Goal: Find specific page/section: Find specific page/section

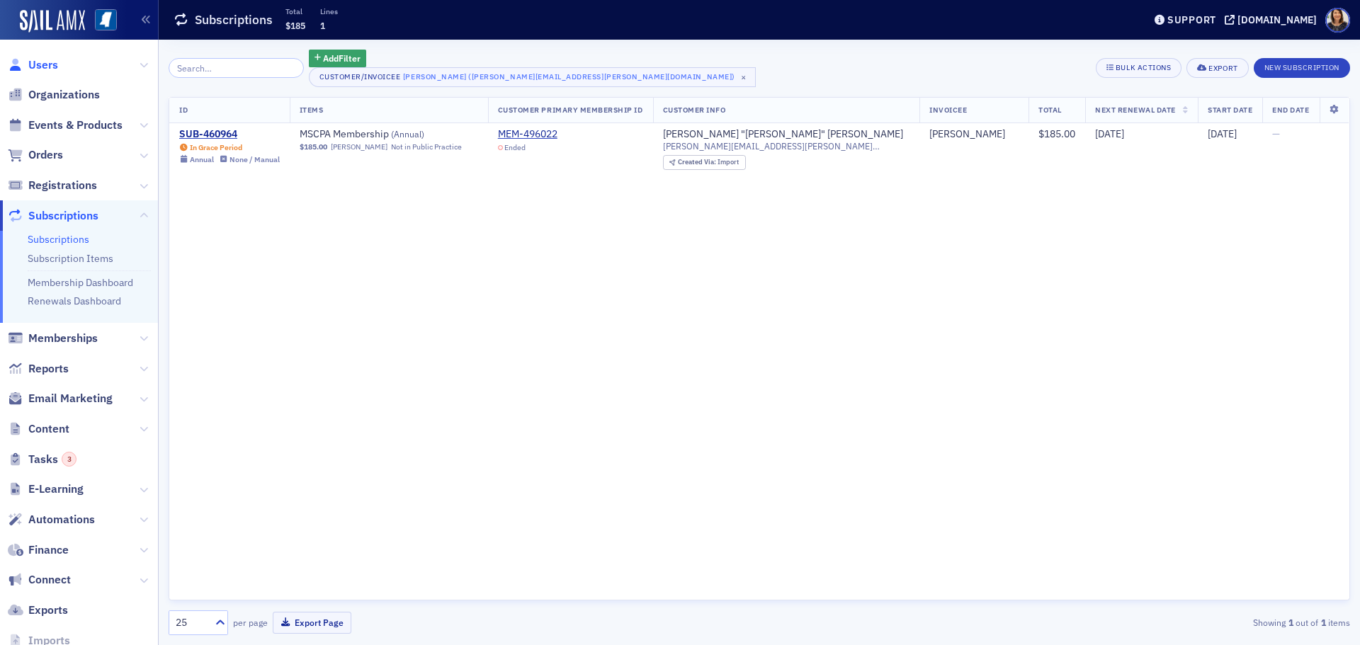
click at [45, 66] on span "Users" at bounding box center [43, 65] width 30 height 16
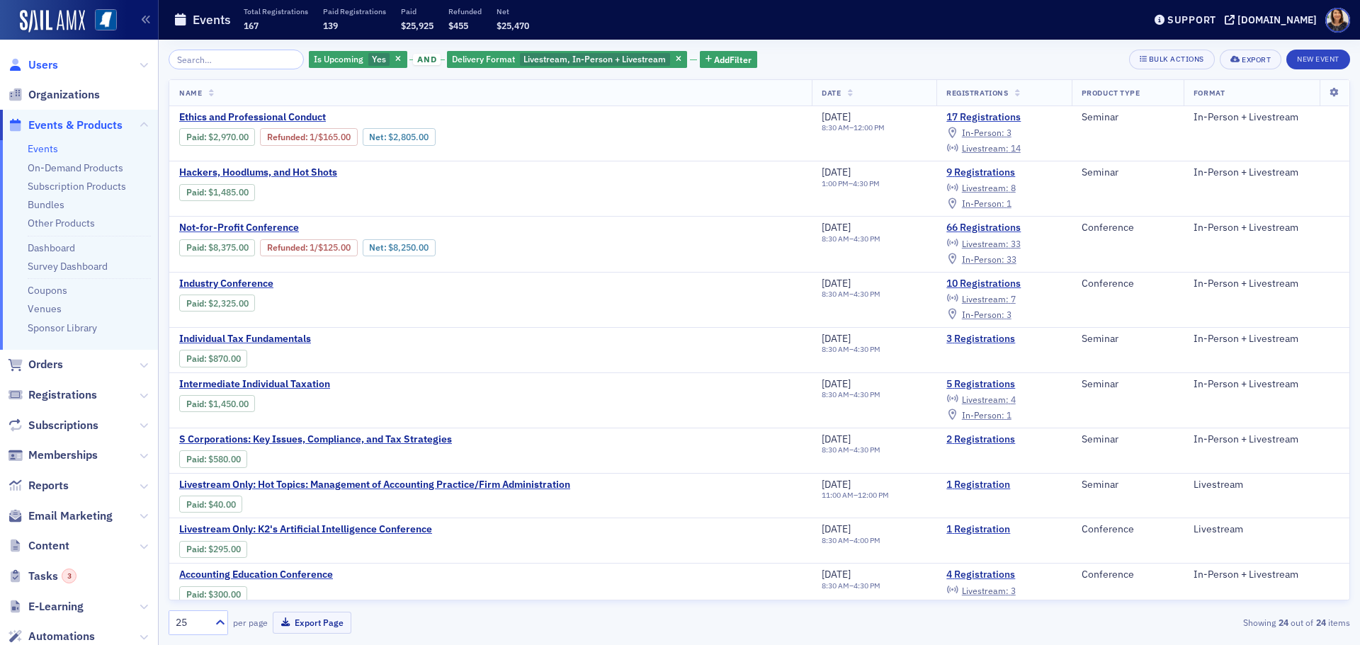
click at [49, 67] on span "Users" at bounding box center [43, 65] width 30 height 16
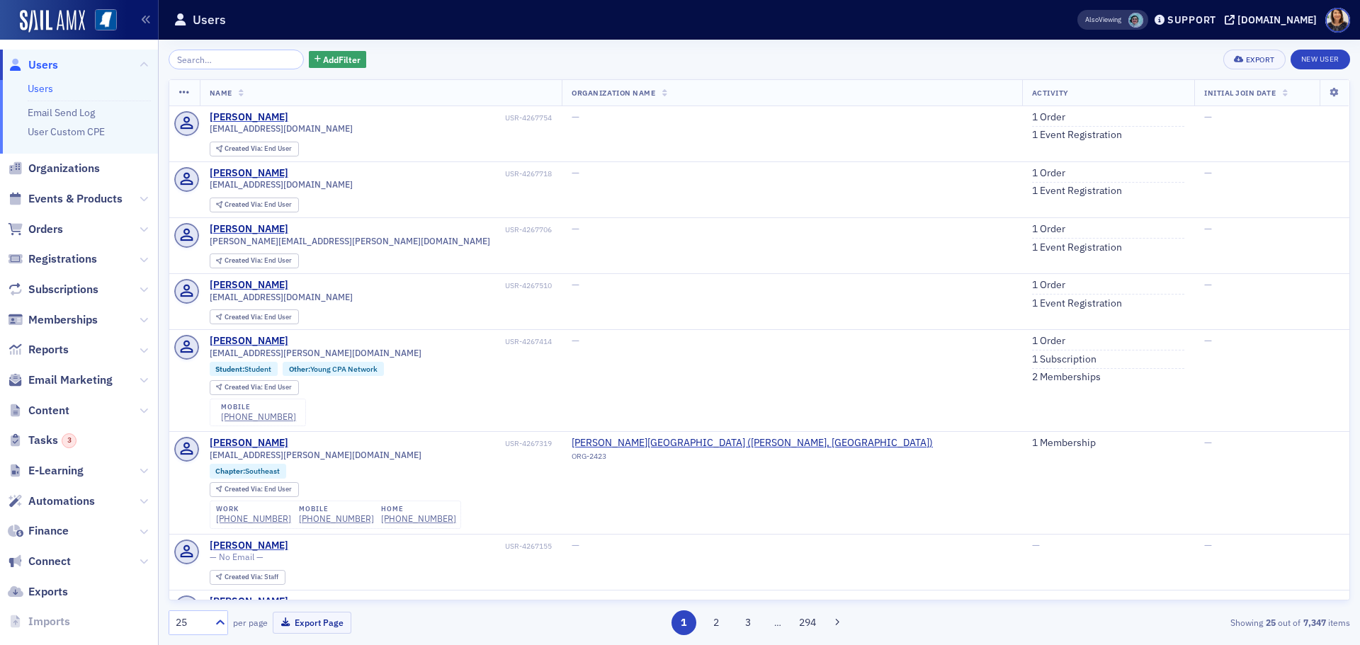
click at [44, 64] on span "Users" at bounding box center [43, 65] width 30 height 16
click at [1032, 129] on link "1 Event Registration" at bounding box center [1077, 135] width 90 height 13
click at [1032, 186] on link "1 Event Registration" at bounding box center [1077, 191] width 90 height 13
click at [1032, 251] on link "1 Event Registration" at bounding box center [1077, 248] width 90 height 13
click at [49, 60] on span "Users" at bounding box center [43, 65] width 30 height 16
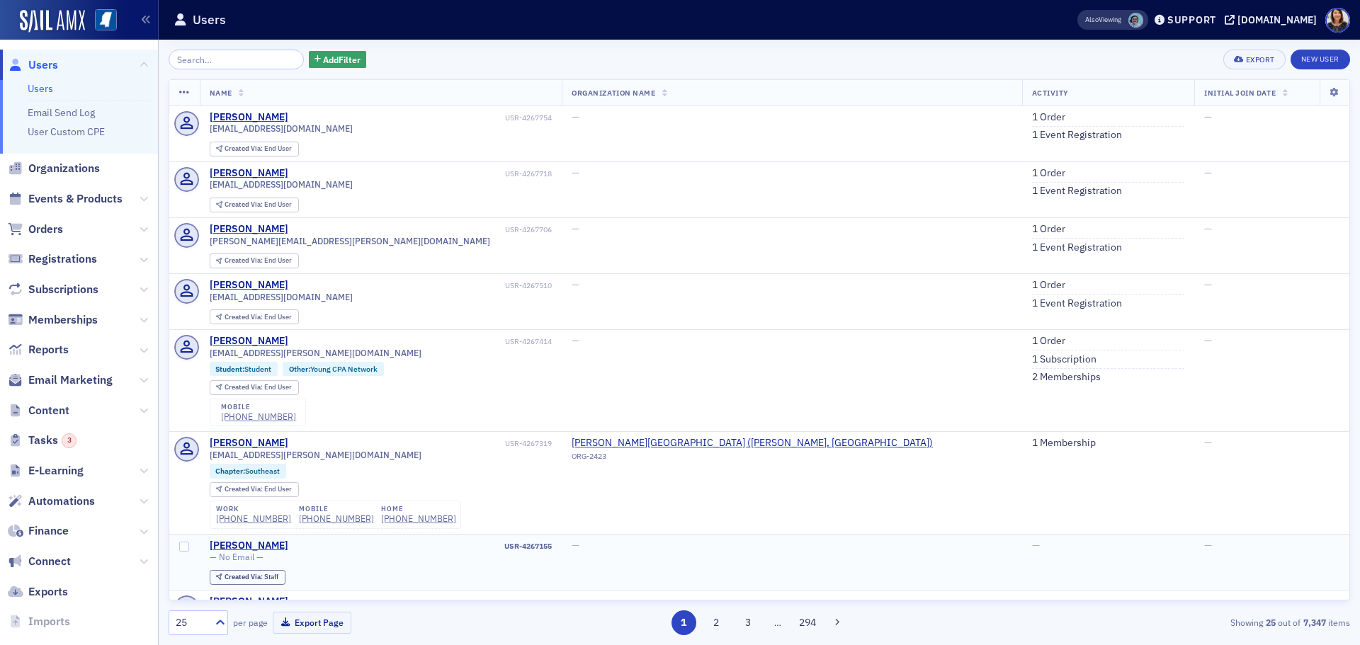
click at [1037, 569] on td "—" at bounding box center [1108, 562] width 172 height 56
